Goal: Task Accomplishment & Management: Use online tool/utility

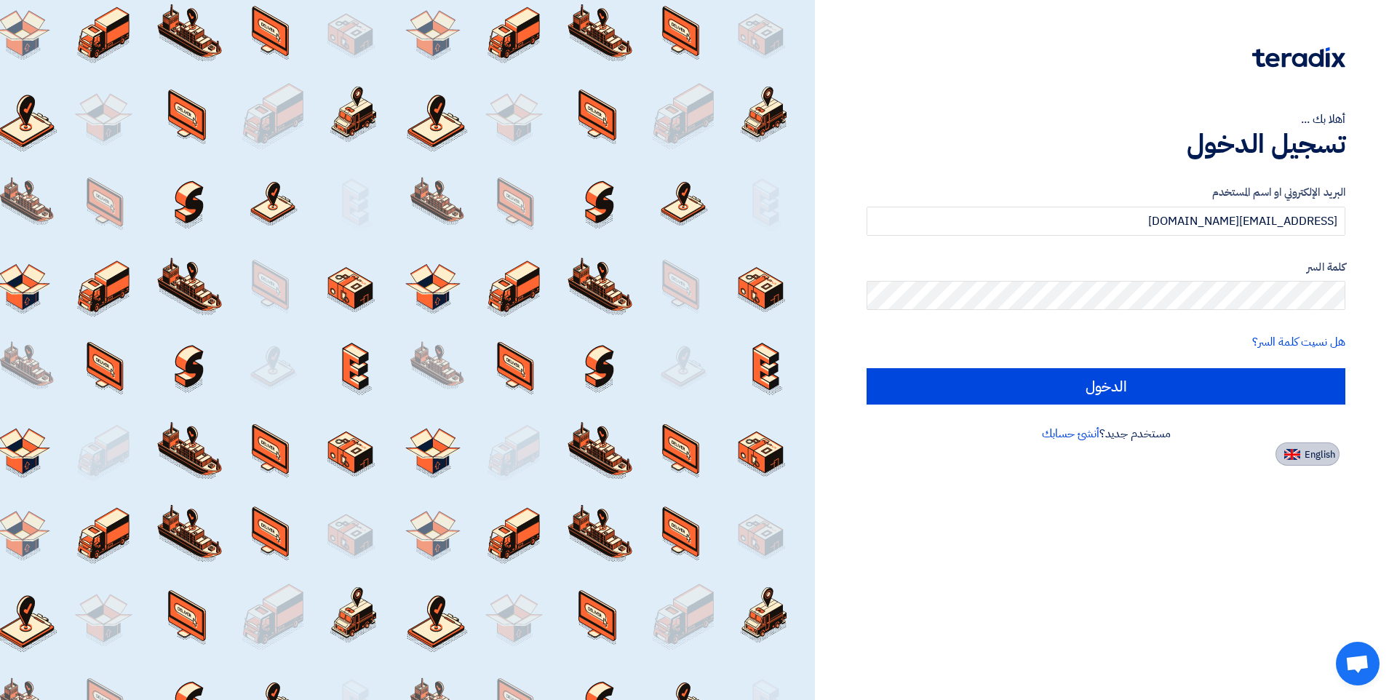
click at [1323, 460] on span "English" at bounding box center [1319, 455] width 31 height 10
type input "Sign in"
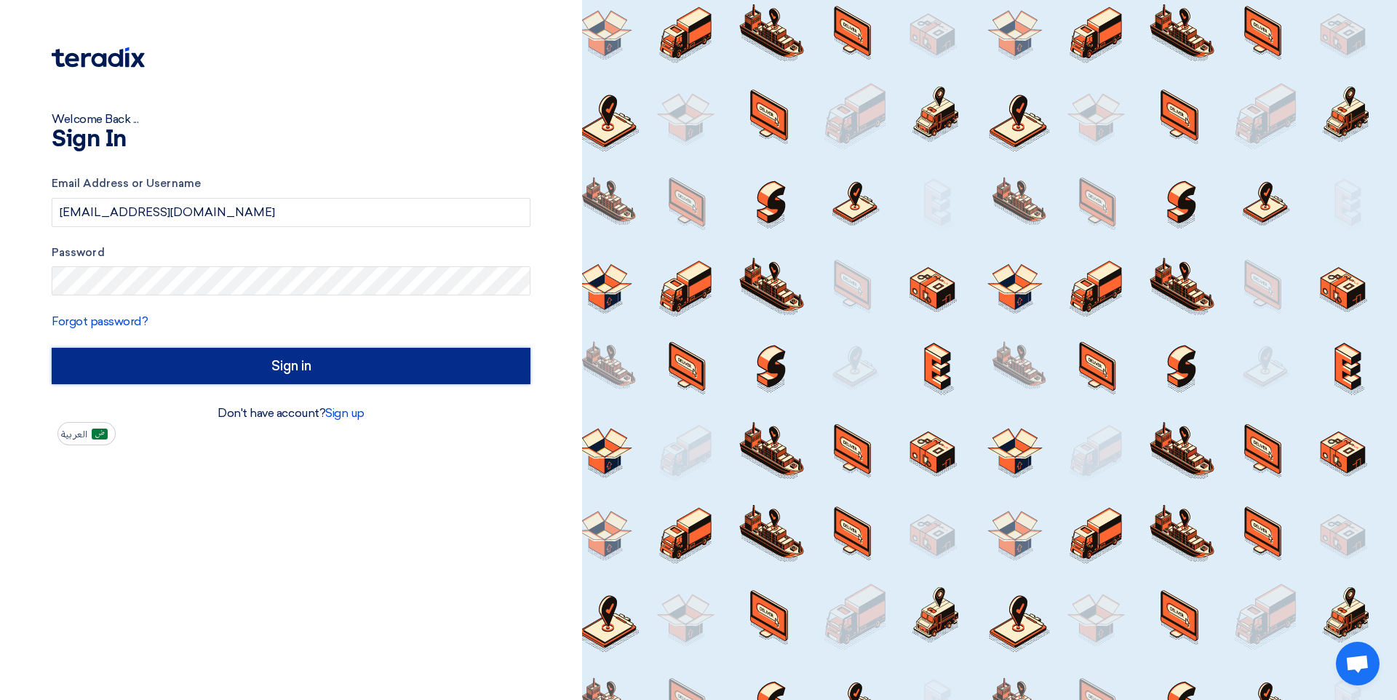
click at [416, 365] on input "Sign in" at bounding box center [291, 366] width 479 height 36
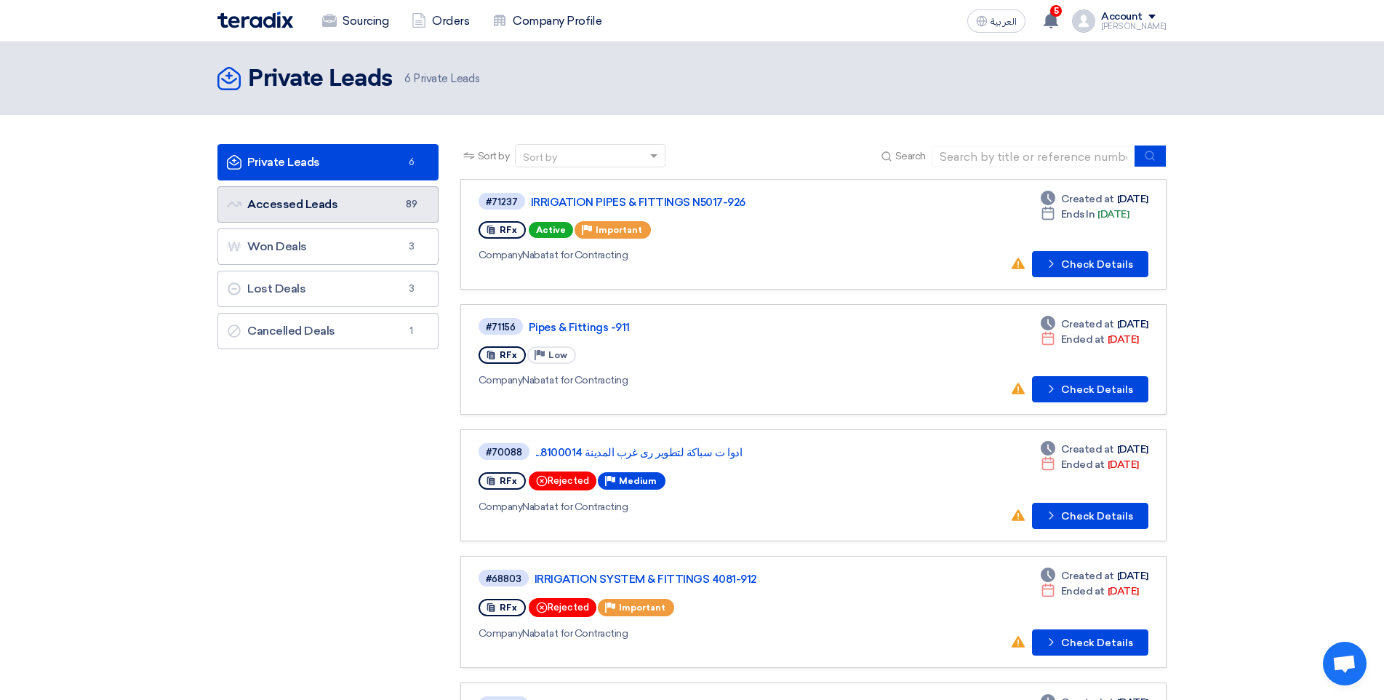
click at [410, 214] on link "Accessed Leads Accessed Leads 89" at bounding box center [328, 204] width 221 height 36
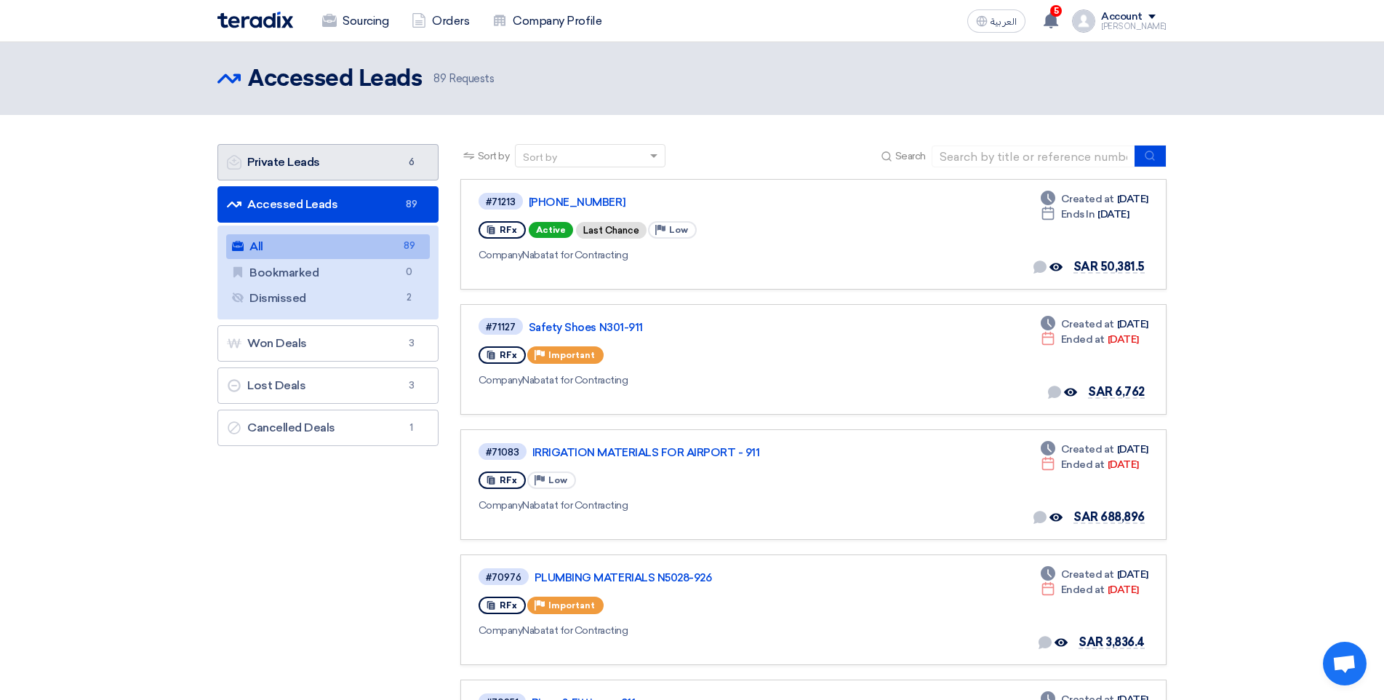
click at [352, 180] on link "Private Leads Private Leads 6" at bounding box center [328, 162] width 221 height 36
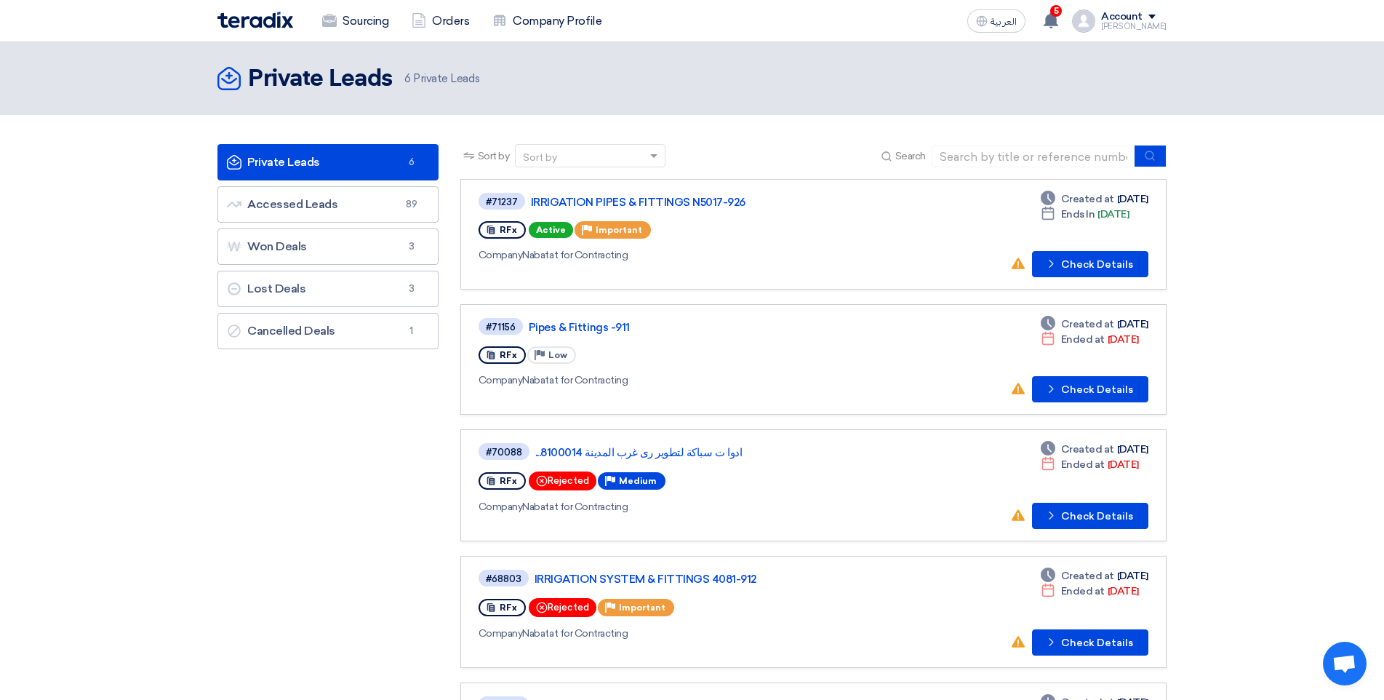
click at [831, 236] on div "RFx Active Priority Important" at bounding box center [688, 229] width 419 height 23
click at [1123, 260] on button "Check details Check Details" at bounding box center [1090, 264] width 116 height 26
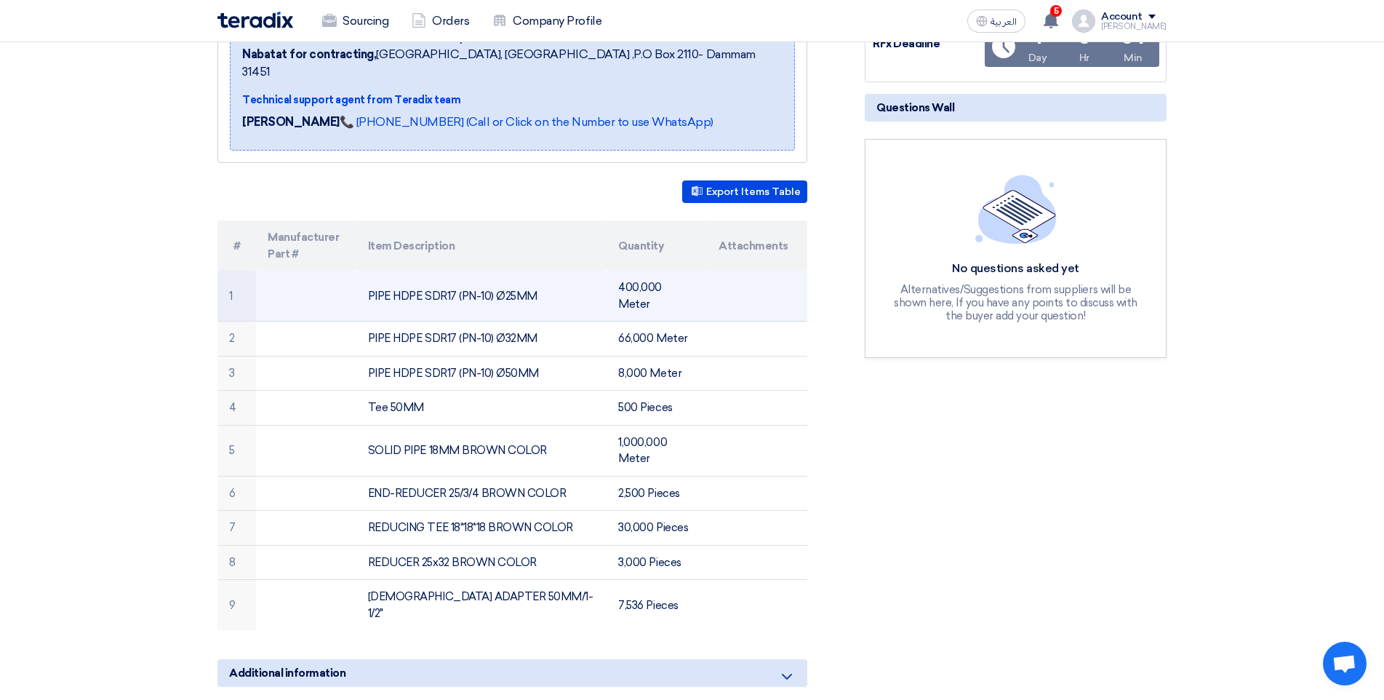
scroll to position [291, 0]
